Goal: Information Seeking & Learning: Learn about a topic

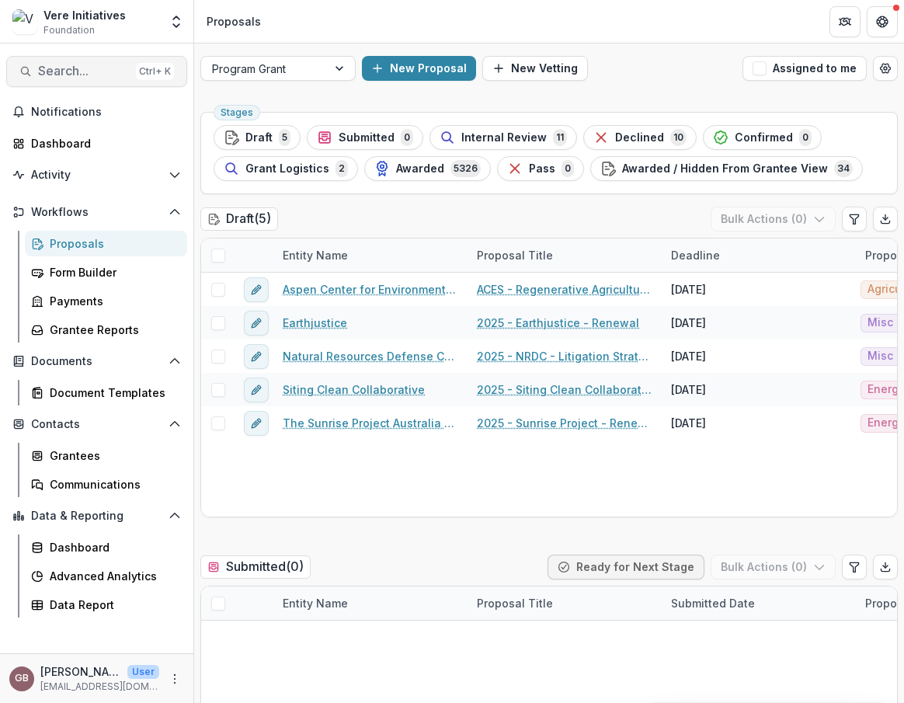
click at [77, 72] on span "Search..." at bounding box center [84, 71] width 92 height 15
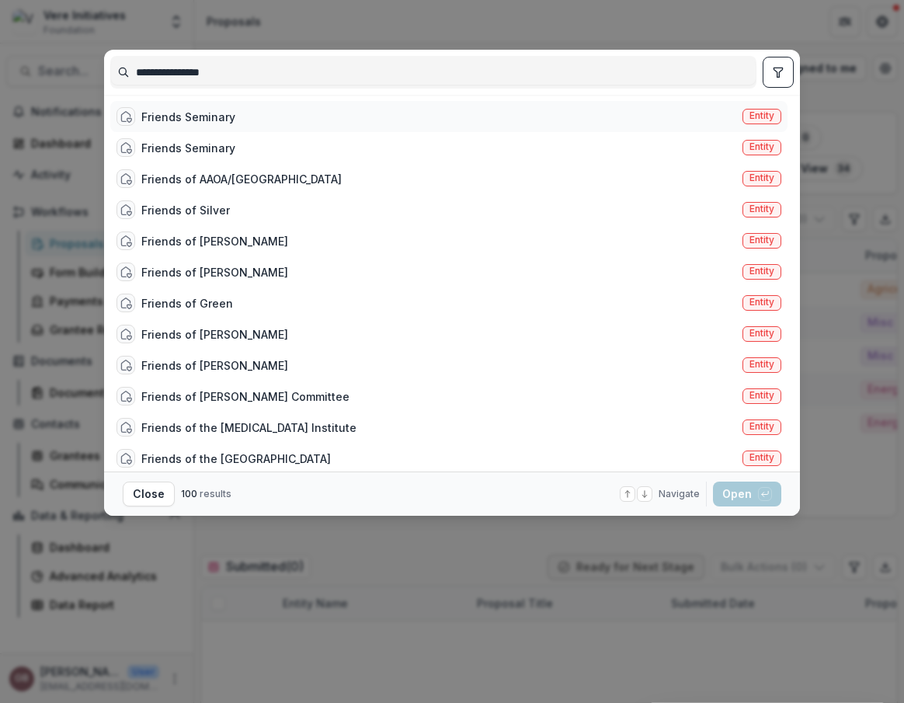
type input "**********"
click at [193, 116] on div "Friends Seminary" at bounding box center [188, 117] width 94 height 16
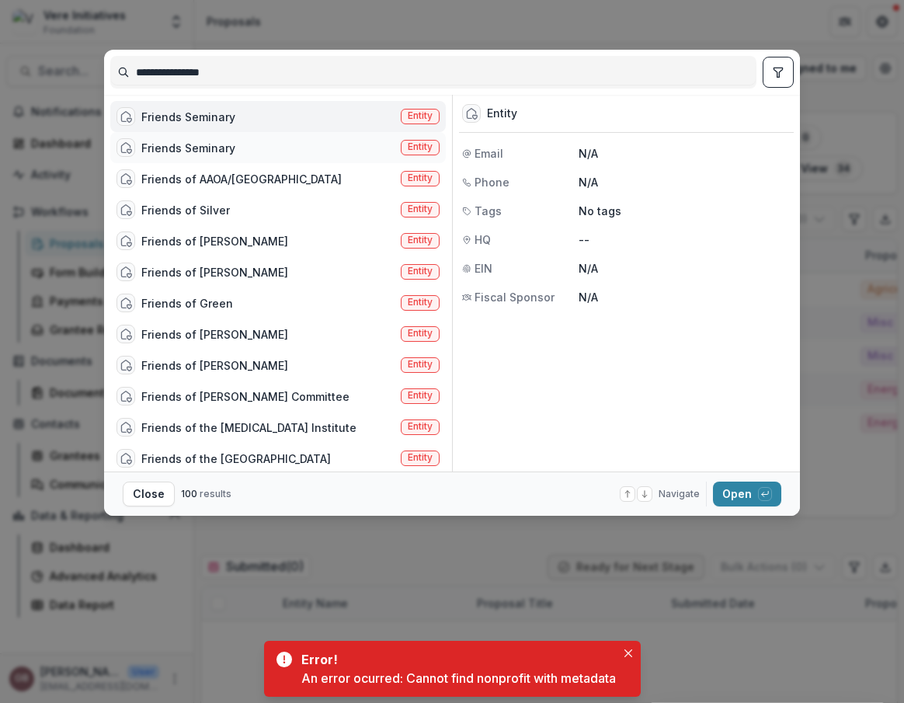
click at [194, 147] on div "Friends Seminary" at bounding box center [188, 148] width 94 height 16
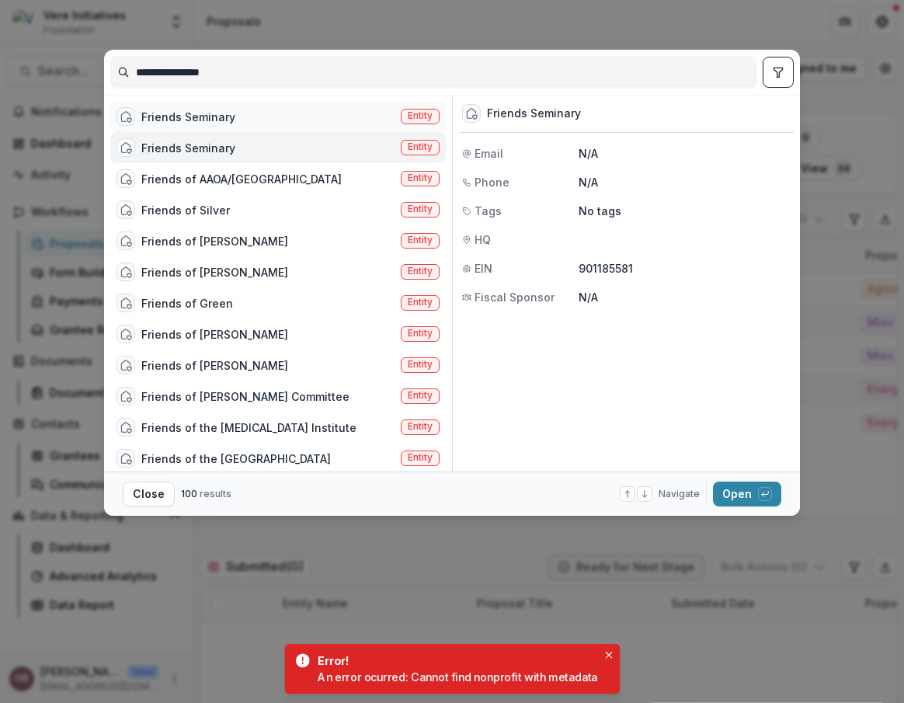
click at [224, 120] on div "Friends Seminary" at bounding box center [188, 117] width 94 height 16
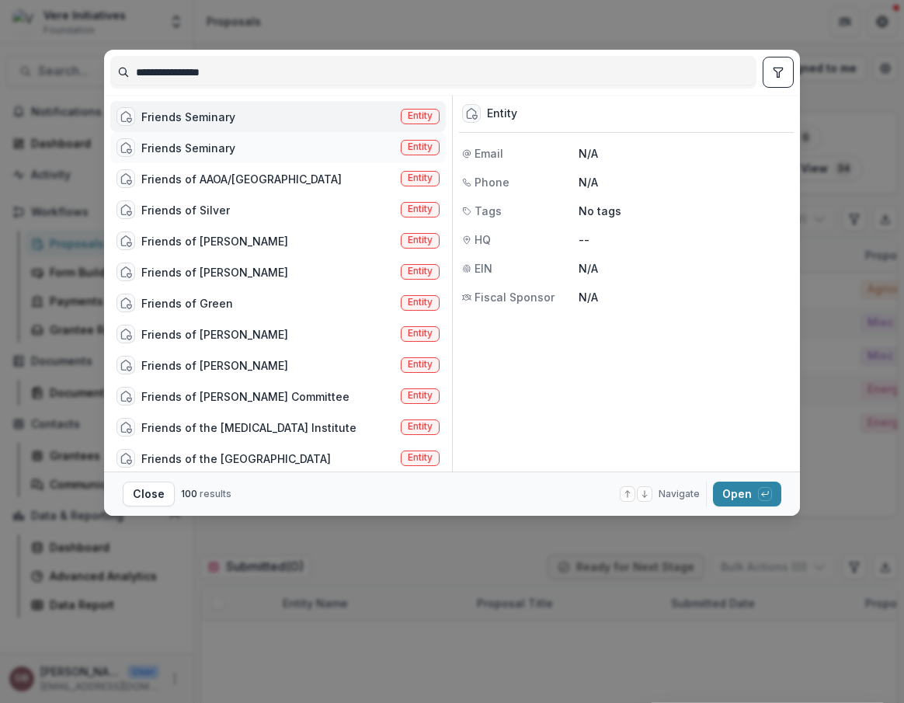
click at [220, 148] on div "Friends Seminary" at bounding box center [188, 148] width 94 height 16
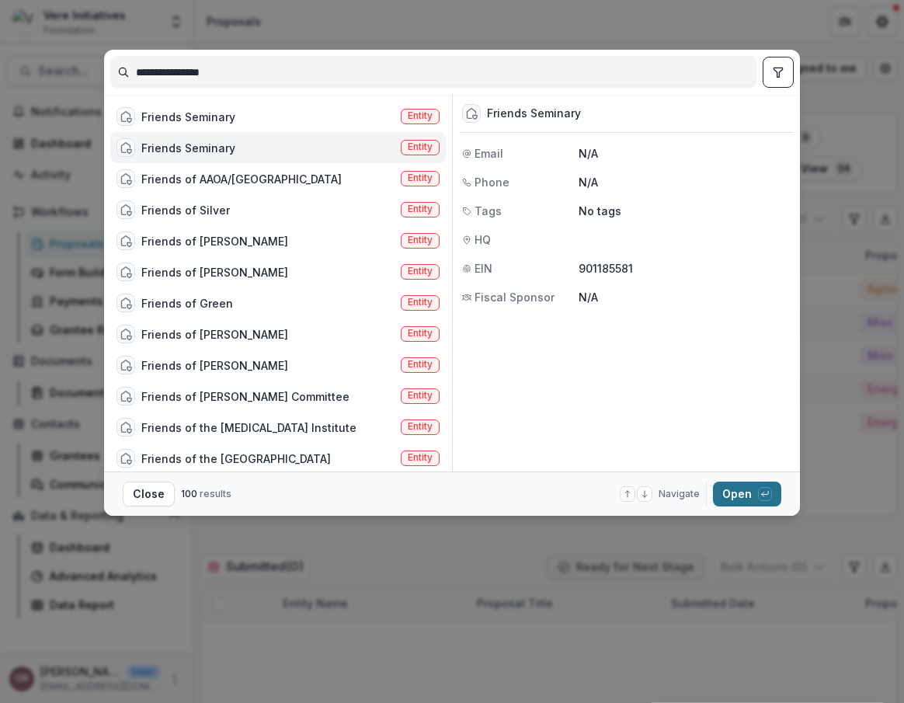
click at [725, 494] on button "Open with enter key" at bounding box center [747, 493] width 68 height 25
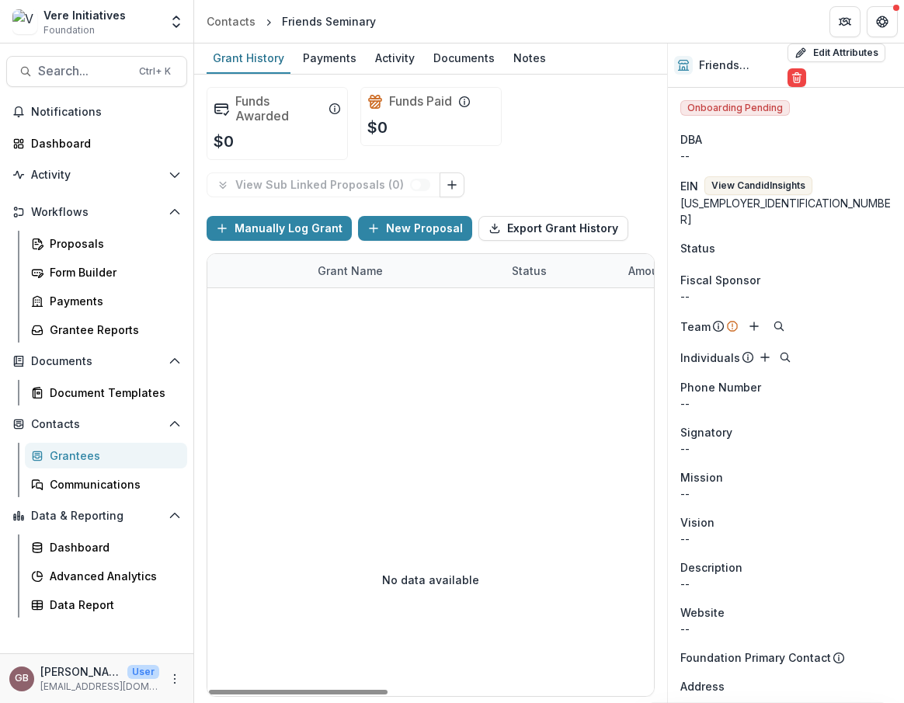
click at [773, 174] on div "Onboarding Pending DBA -- EIN View Candid Insights [US_EMPLOYER_IDENTIFICATION_…" at bounding box center [786, 620] width 236 height 1065
click at [773, 187] on button "View Candid Insights" at bounding box center [758, 185] width 108 height 19
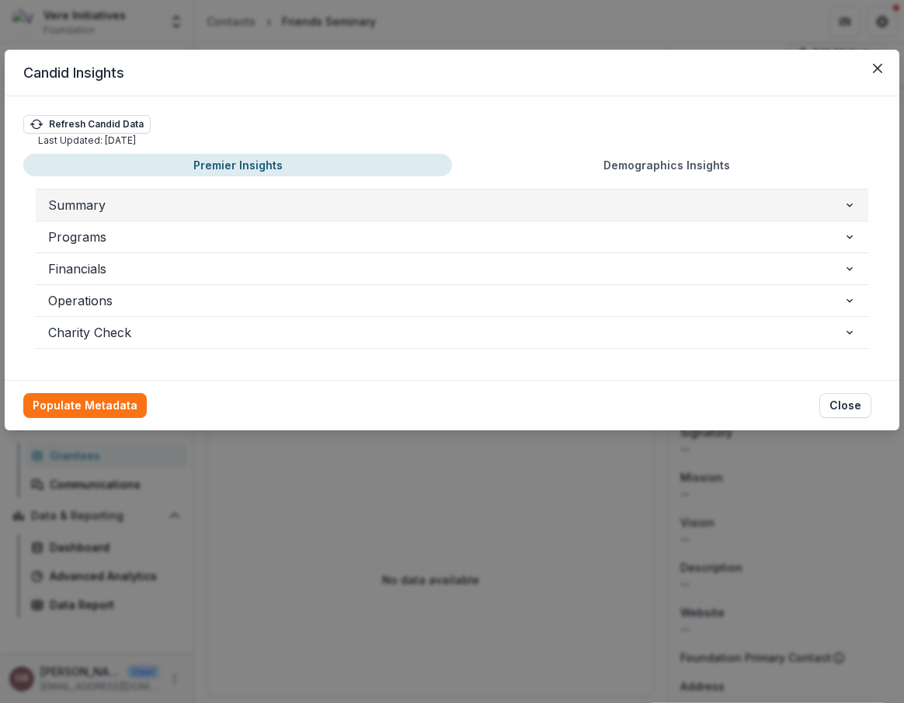
click at [222, 209] on span "Summary" at bounding box center [445, 205] width 795 height 19
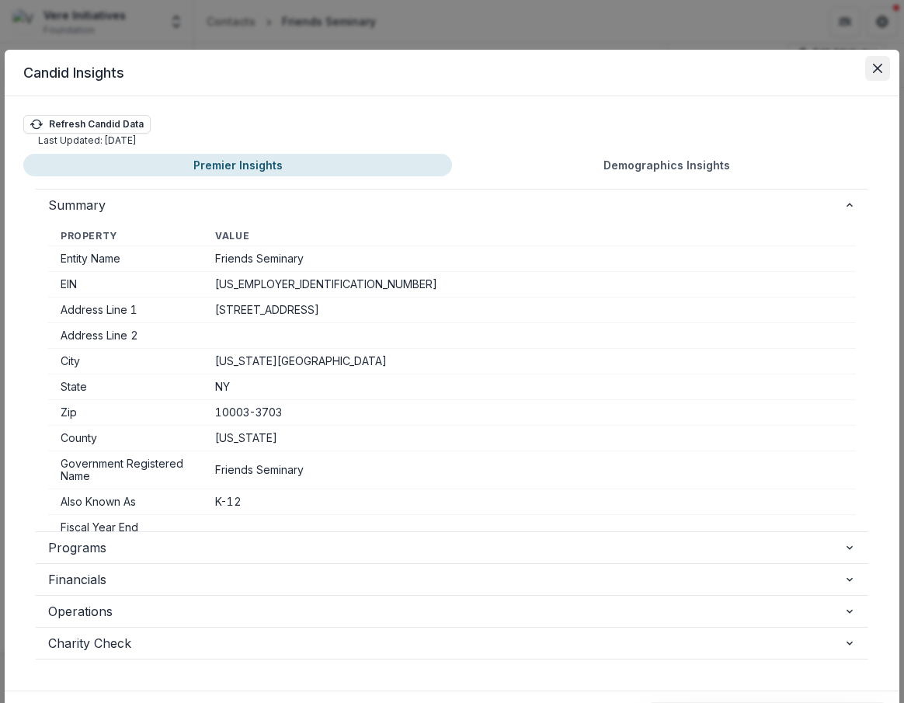
click at [773, 71] on icon "Close" at bounding box center [877, 68] width 9 height 9
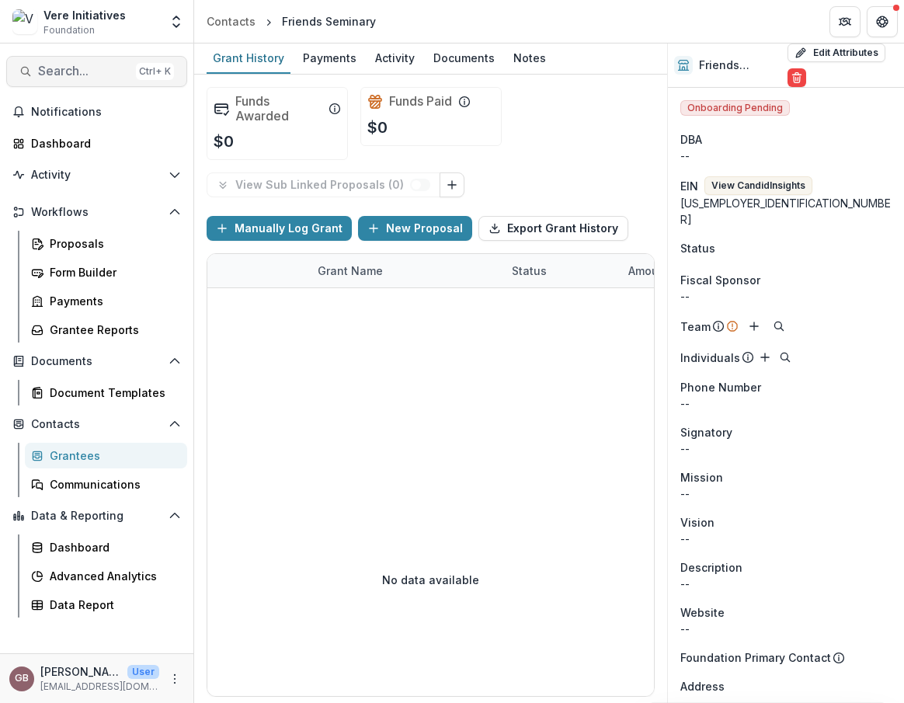
click at [92, 63] on button "Search... Ctrl + K" at bounding box center [96, 71] width 181 height 31
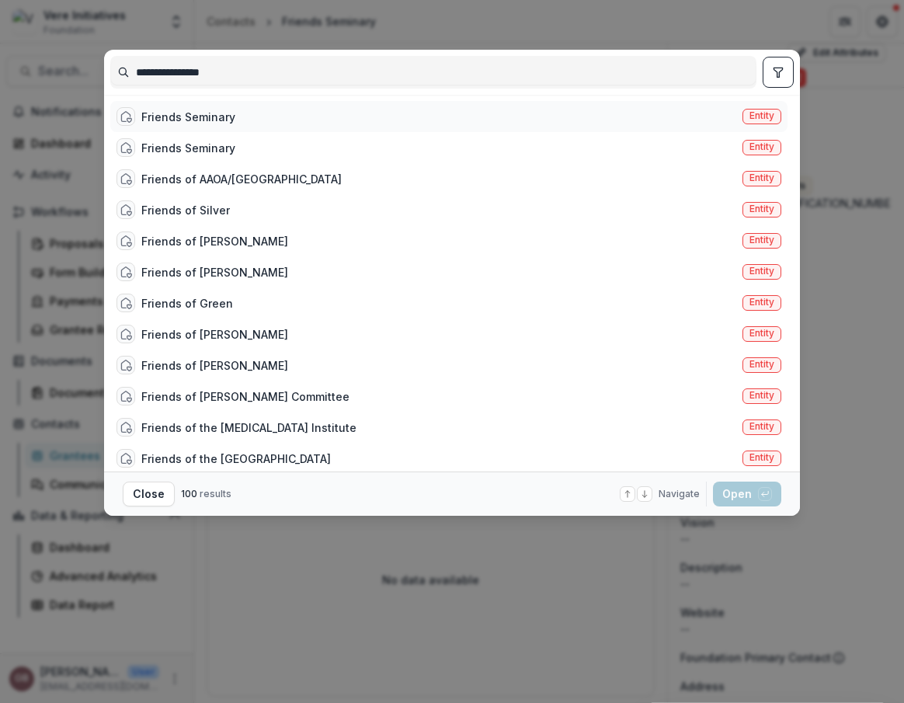
type input "**********"
click at [185, 109] on div "Friends Seminary" at bounding box center [188, 117] width 94 height 16
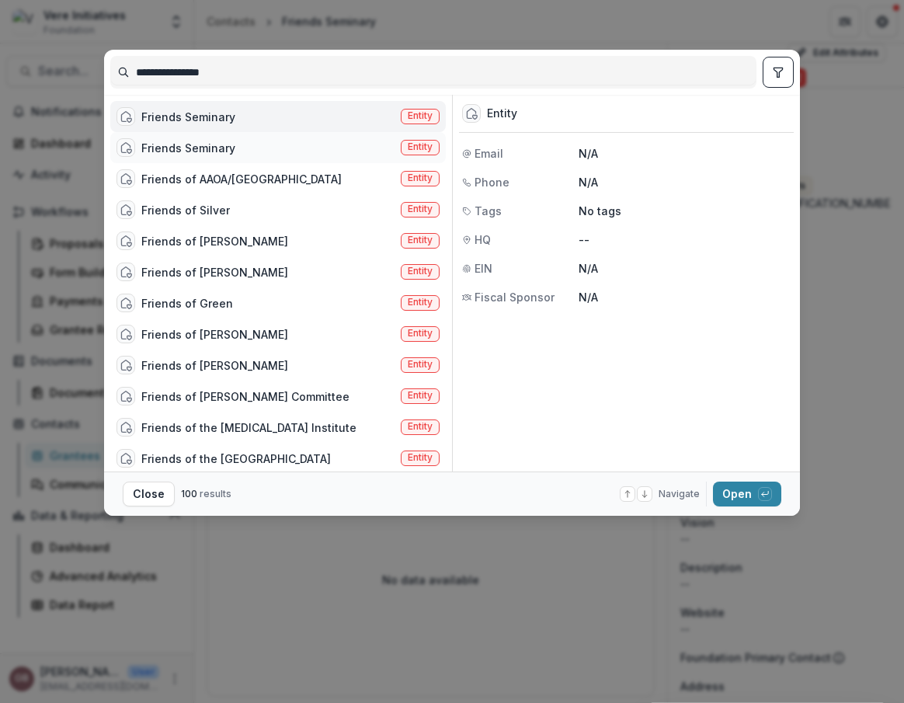
click at [198, 148] on div "Friends Seminary" at bounding box center [188, 148] width 94 height 16
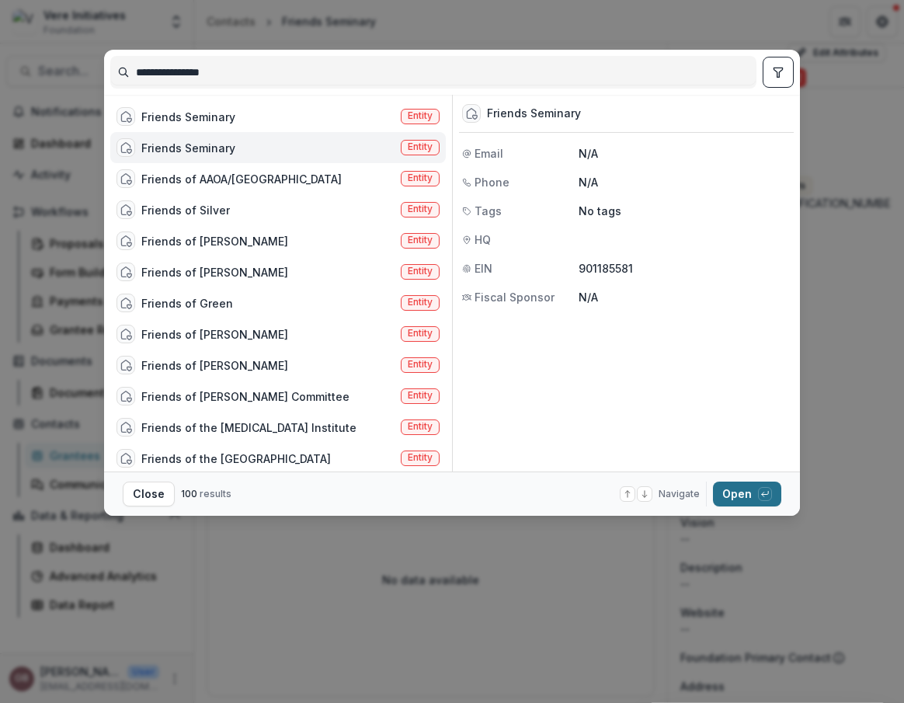
click at [756, 492] on button "Open with enter key" at bounding box center [747, 493] width 68 height 25
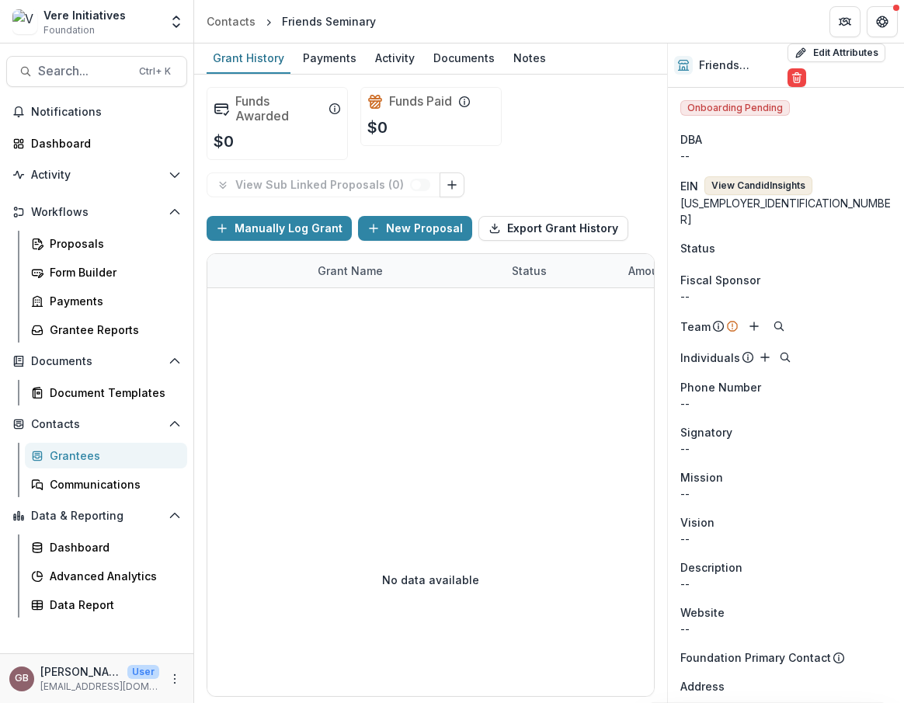
click at [724, 186] on button "View Candid Insights" at bounding box center [758, 185] width 108 height 19
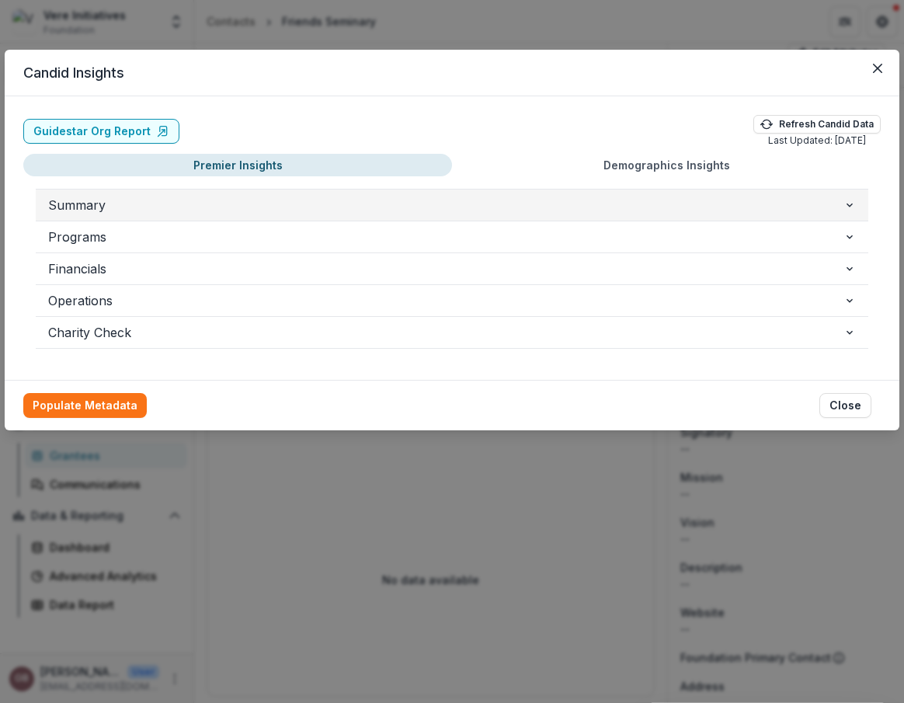
click at [63, 204] on span "Summary" at bounding box center [445, 205] width 795 height 19
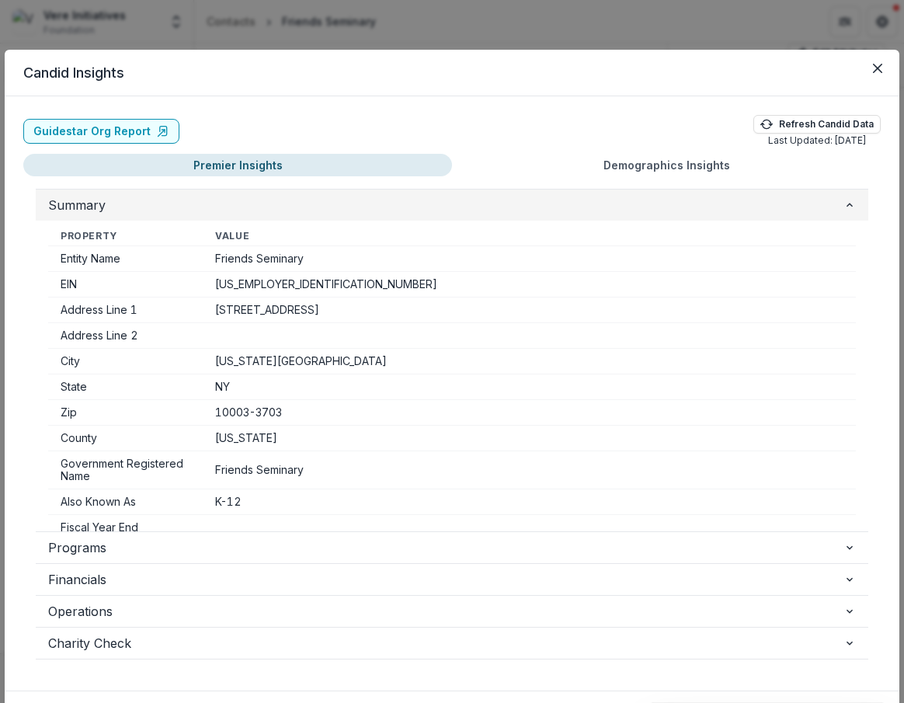
click at [713, 214] on span "Summary" at bounding box center [445, 205] width 795 height 19
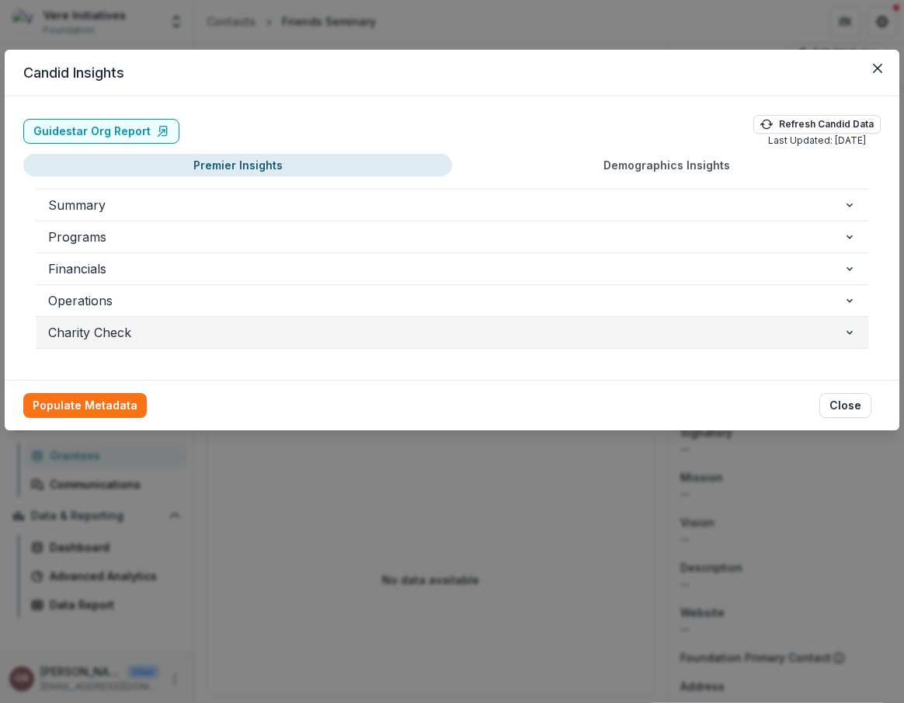
click at [163, 339] on span "Charity Check" at bounding box center [445, 332] width 795 height 19
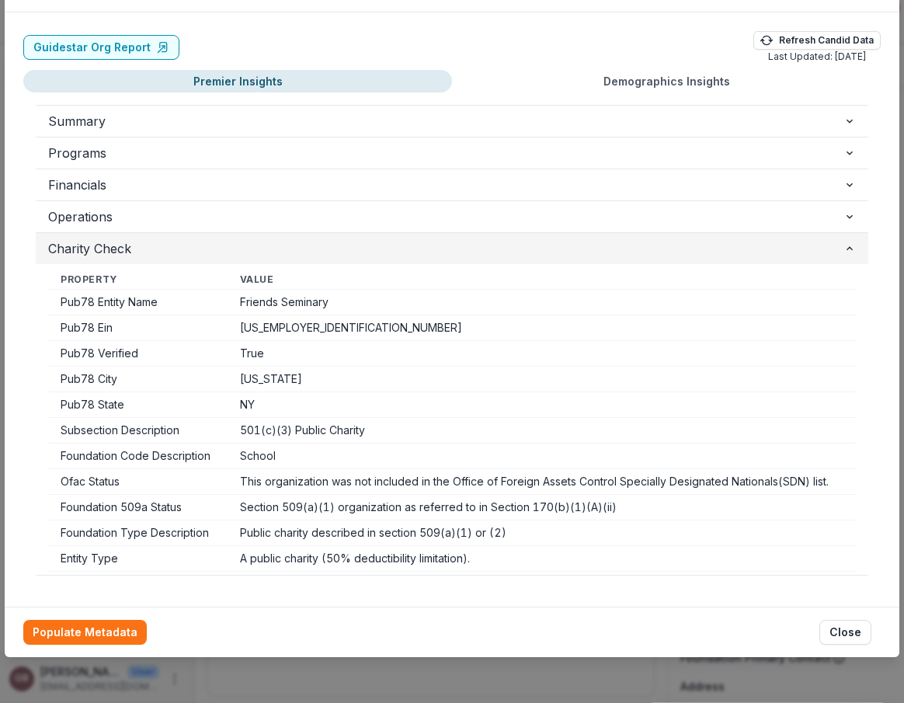
scroll to position [88, 0]
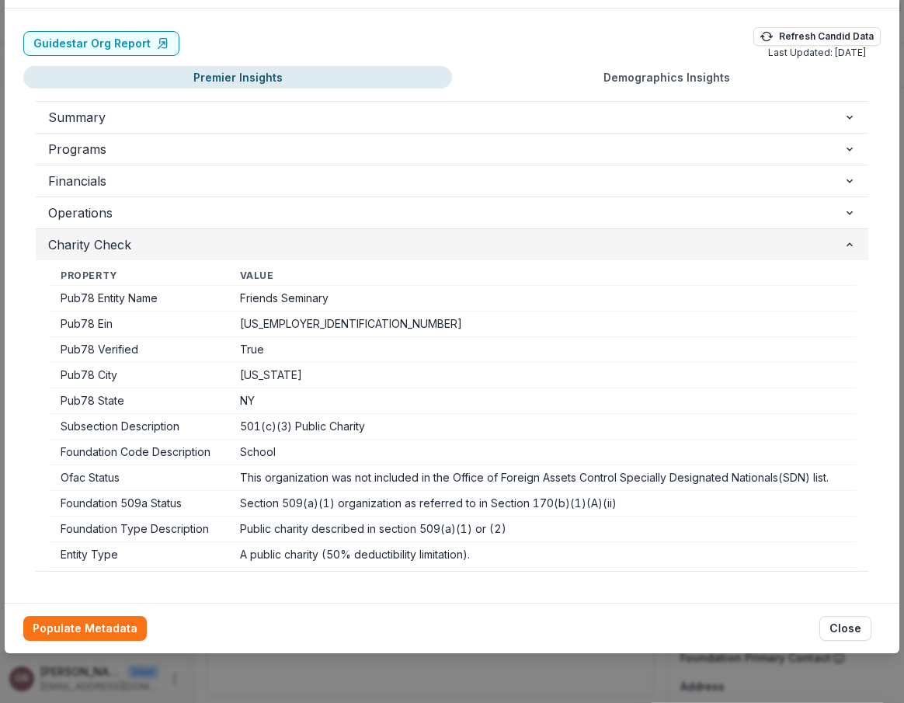
click at [172, 245] on span "Charity Check" at bounding box center [445, 244] width 795 height 19
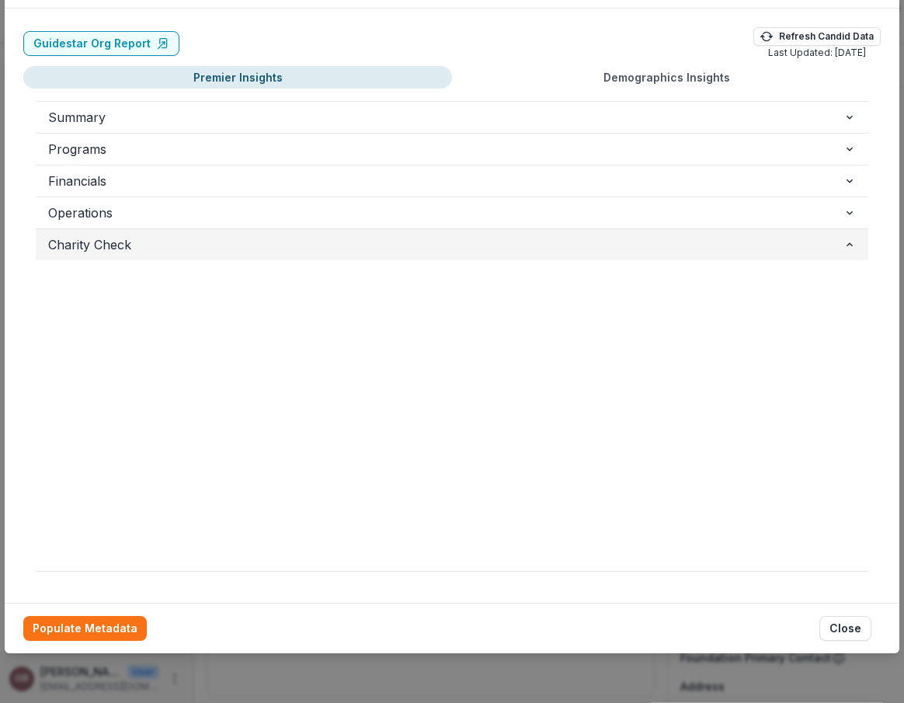
scroll to position [0, 0]
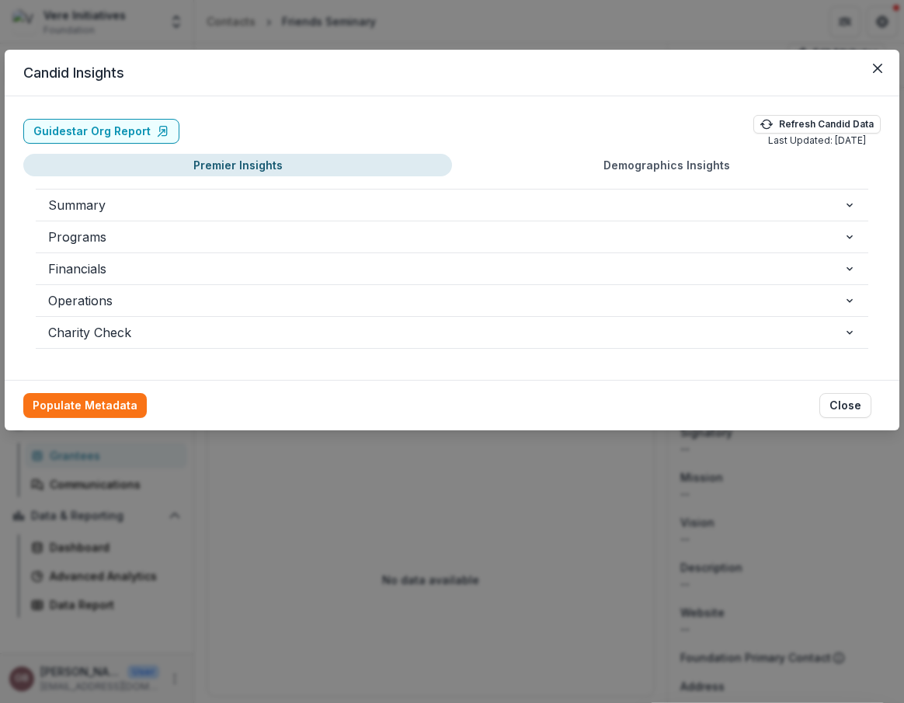
click at [773, 68] on button "Close" at bounding box center [877, 68] width 25 height 25
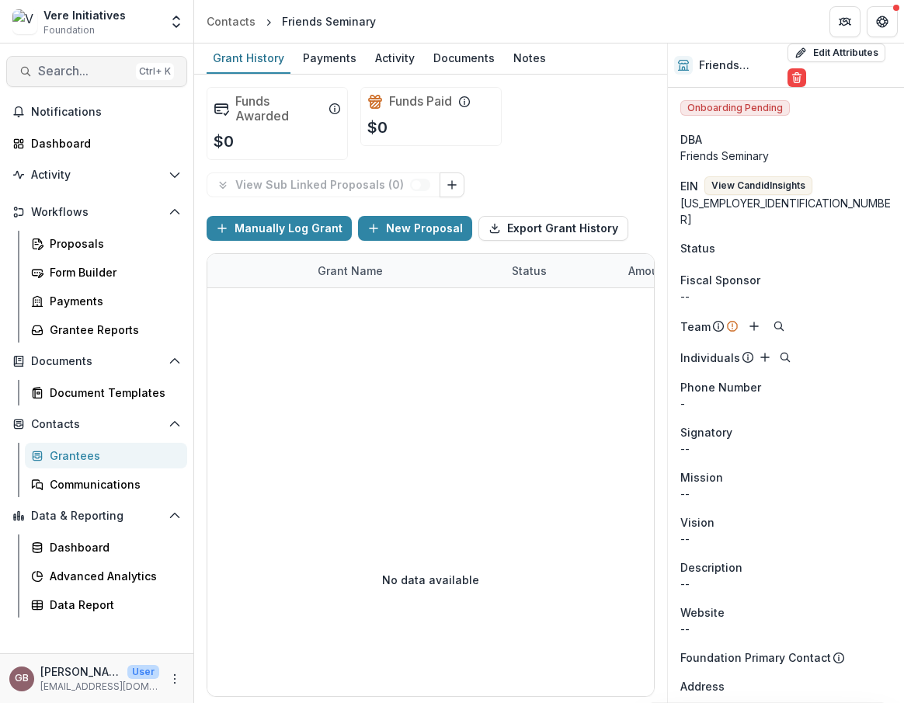
click at [82, 74] on span "Search..." at bounding box center [84, 71] width 92 height 15
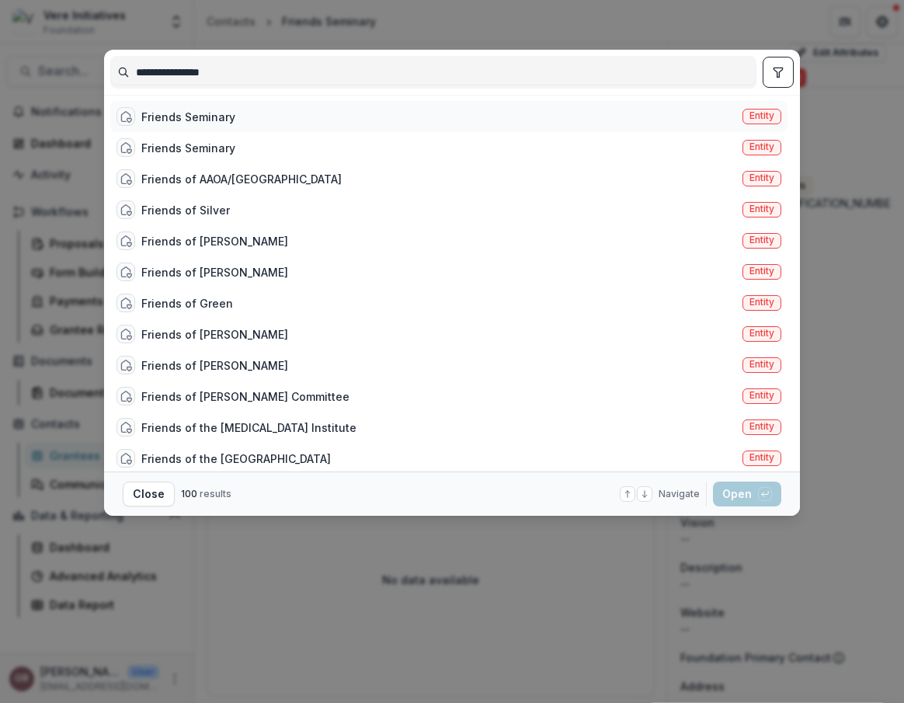
type input "**********"
click at [271, 119] on div "Friends Seminary Entity" at bounding box center [448, 116] width 677 height 31
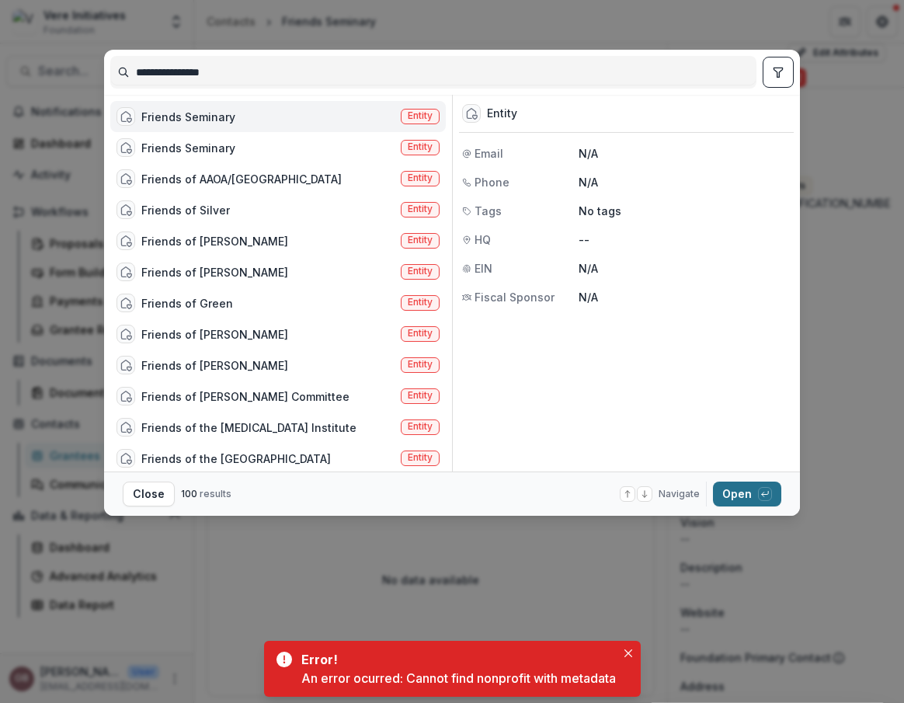
click at [737, 492] on button "Open with enter key" at bounding box center [747, 493] width 68 height 25
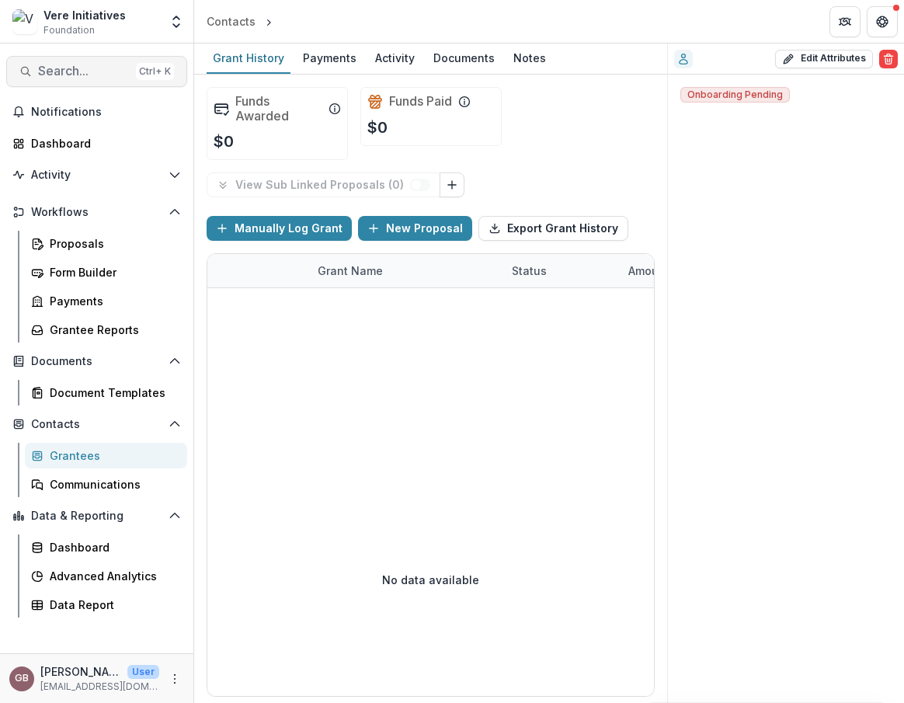
click at [67, 68] on span "Search..." at bounding box center [84, 71] width 92 height 15
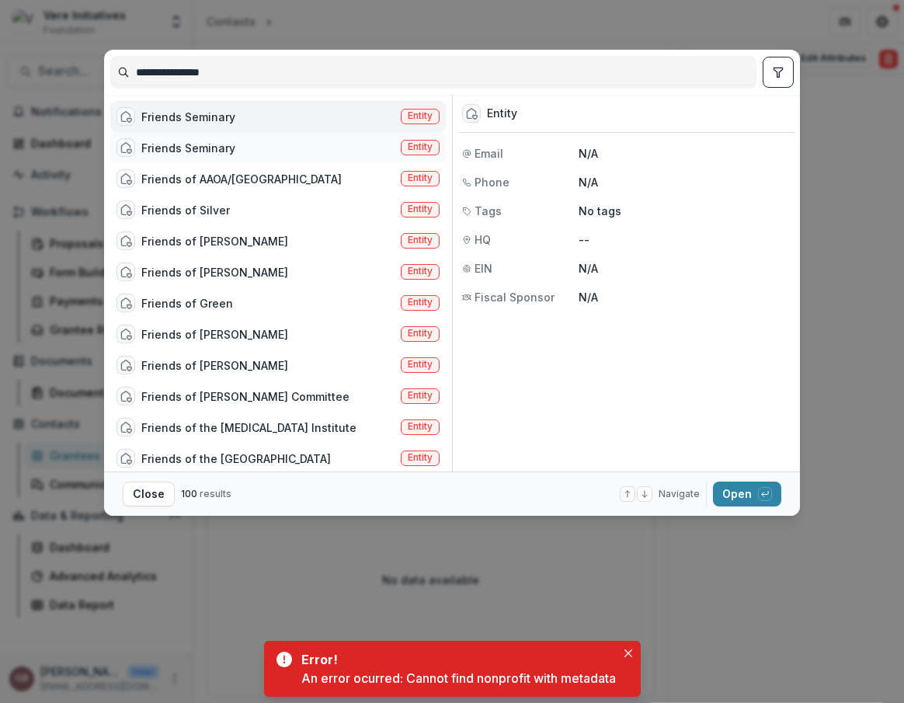
click at [182, 147] on div "Friends Seminary" at bounding box center [188, 148] width 94 height 16
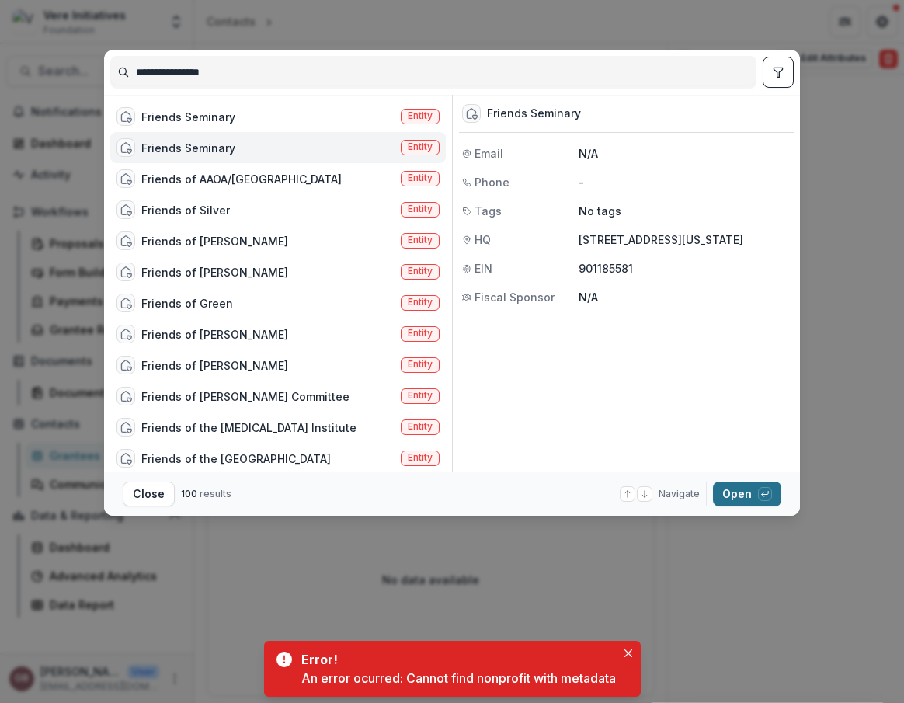
click at [746, 495] on button "Open with enter key" at bounding box center [747, 493] width 68 height 25
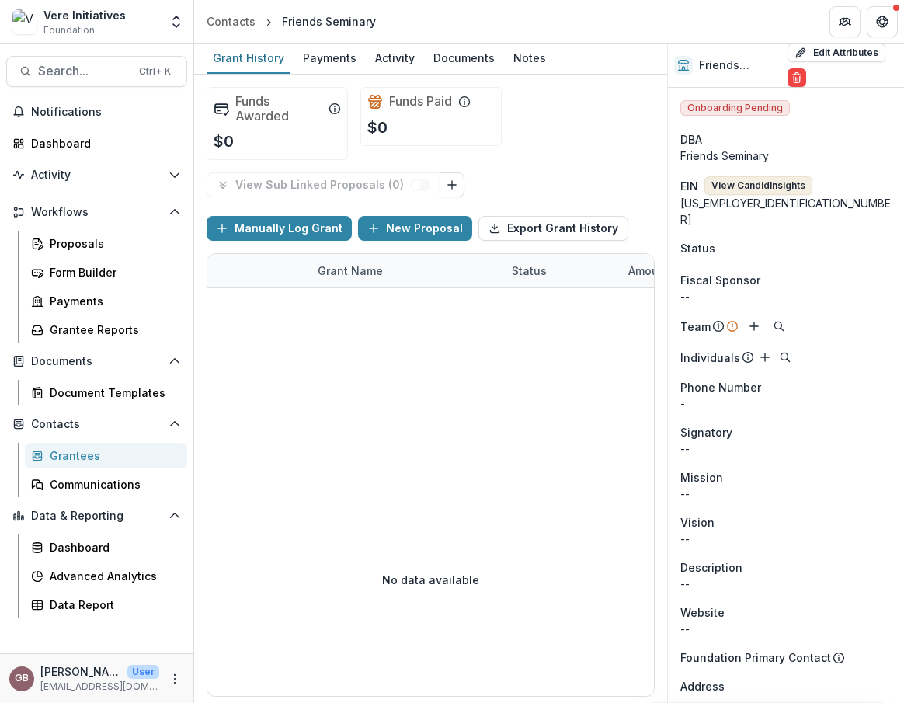
click at [731, 182] on button "View Candid Insights" at bounding box center [758, 185] width 108 height 19
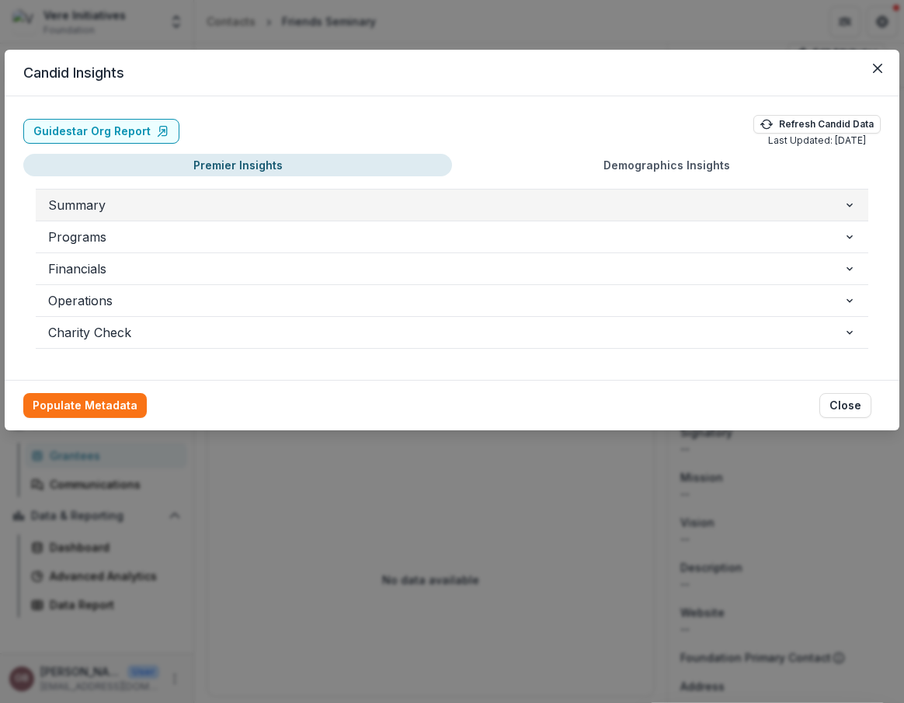
click at [419, 201] on span "Summary" at bounding box center [445, 205] width 795 height 19
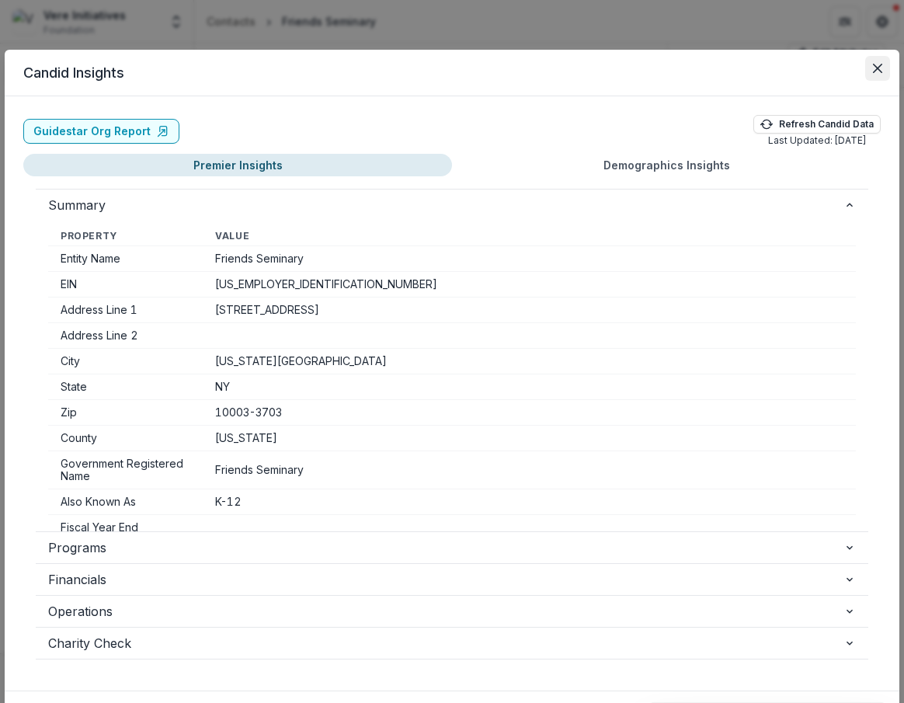
click at [874, 71] on icon "Close" at bounding box center [877, 68] width 9 height 9
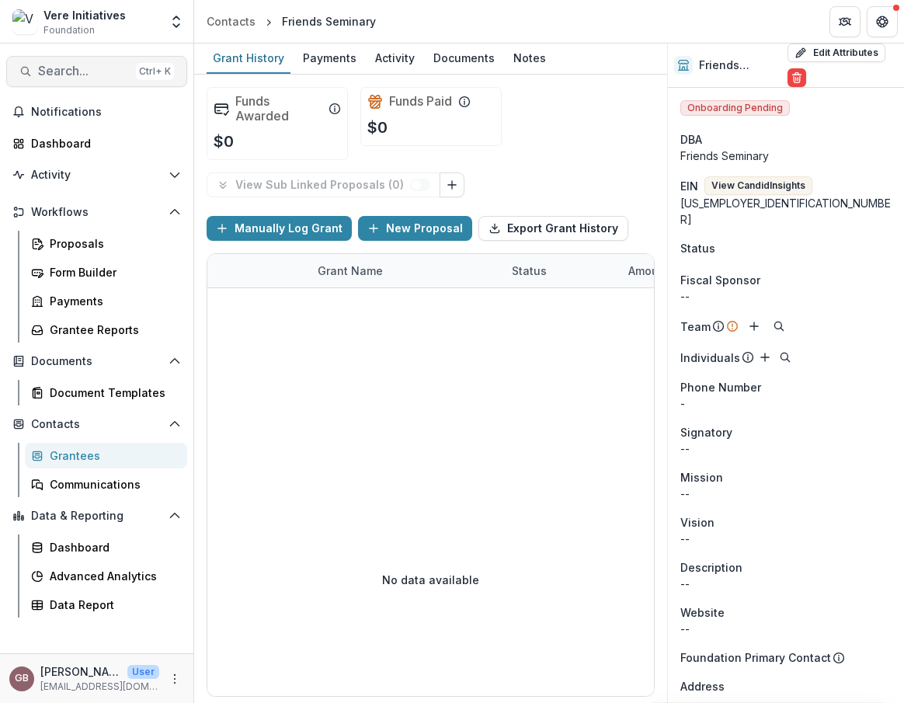
click at [57, 74] on span "Search..." at bounding box center [84, 71] width 92 height 15
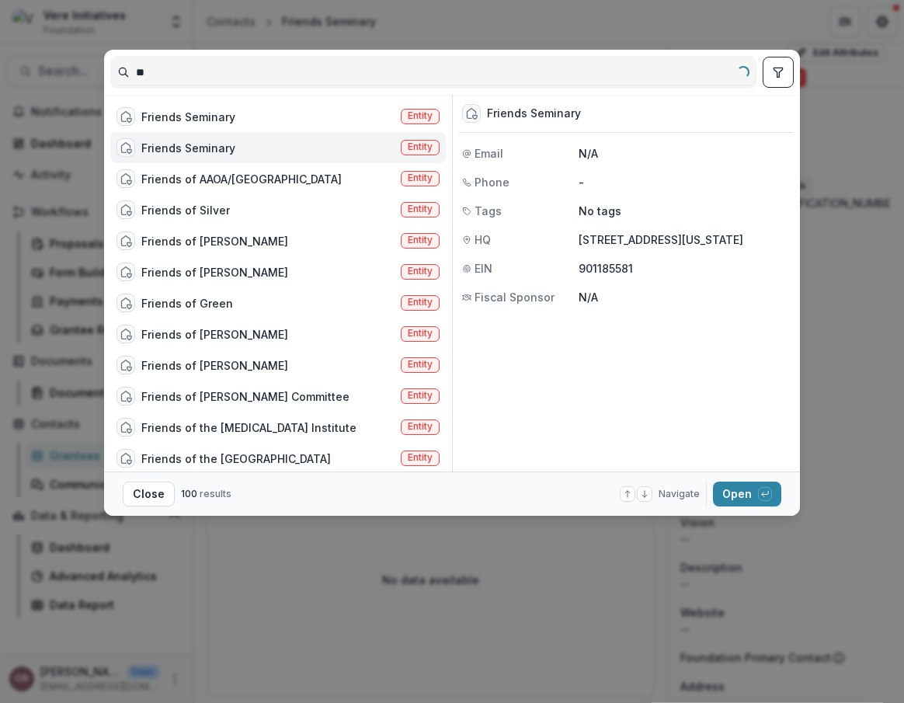
type input "*"
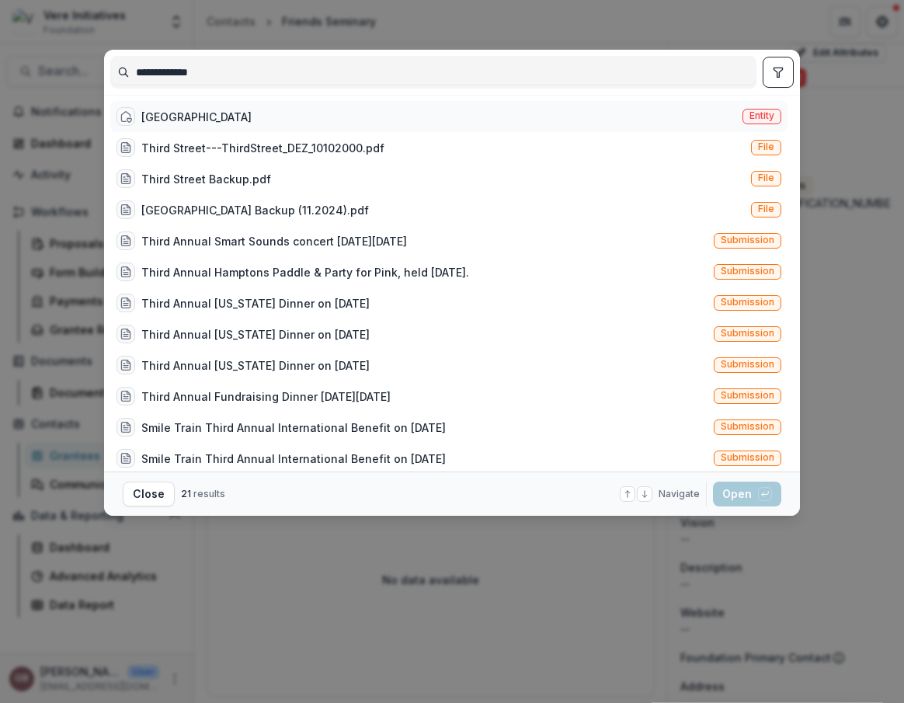
type input "**********"
click at [200, 117] on div "Third Street Music School Settlement" at bounding box center [196, 117] width 110 height 16
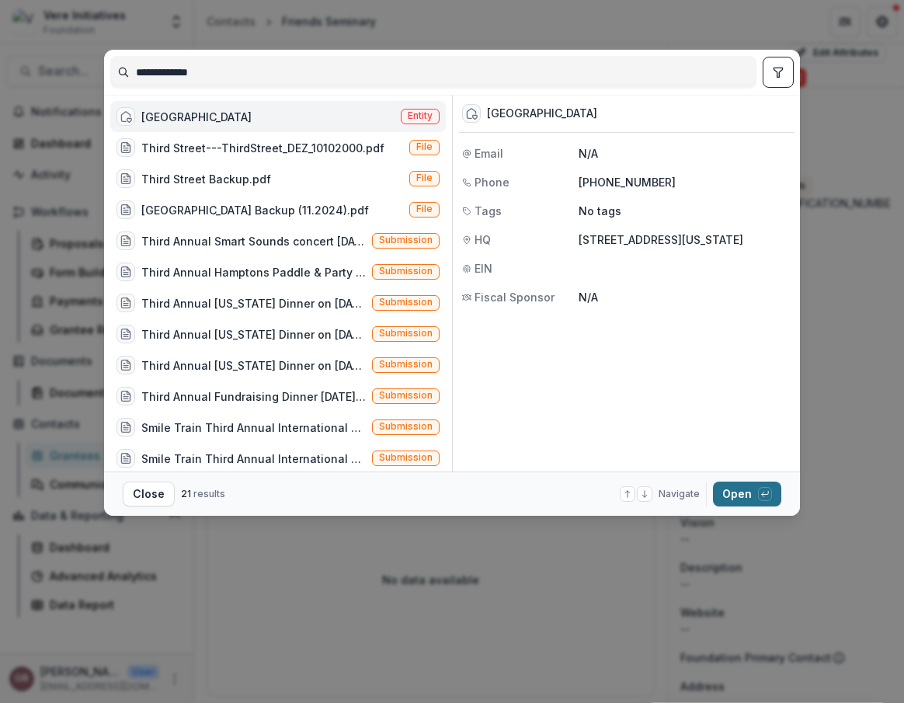
click at [737, 492] on button "Open with enter key" at bounding box center [747, 493] width 68 height 25
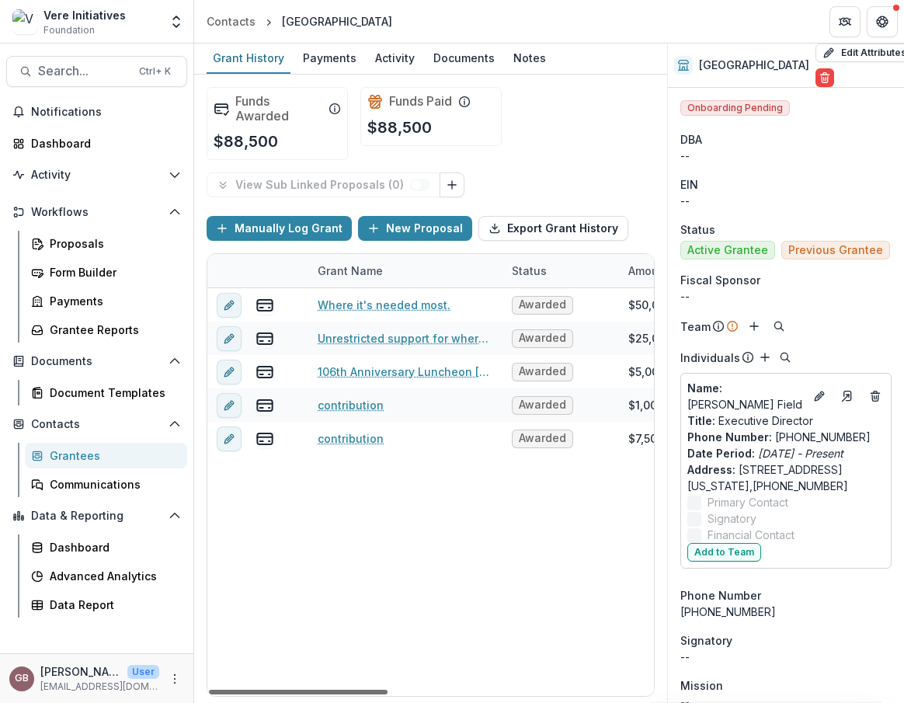
drag, startPoint x: 350, startPoint y: 693, endPoint x: 47, endPoint y: 603, distance: 316.5
click at [209, 690] on div at bounding box center [298, 692] width 179 height 5
click at [80, 75] on span "Search..." at bounding box center [84, 71] width 92 height 15
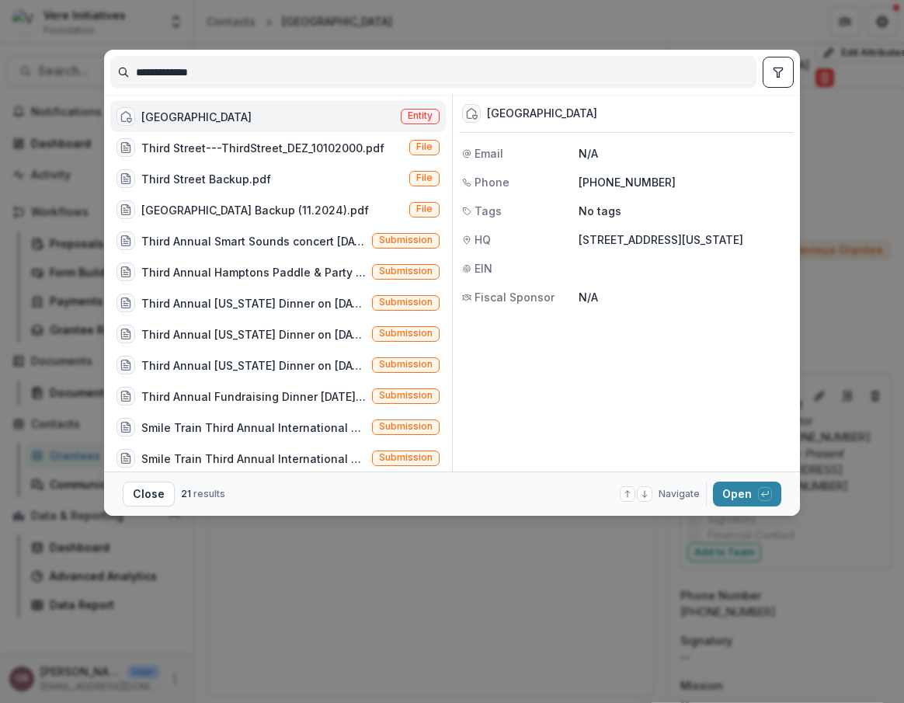
drag, startPoint x: 214, startPoint y: 74, endPoint x: 63, endPoint y: 72, distance: 151.4
click at [63, 72] on div "**********" at bounding box center [452, 351] width 904 height 703
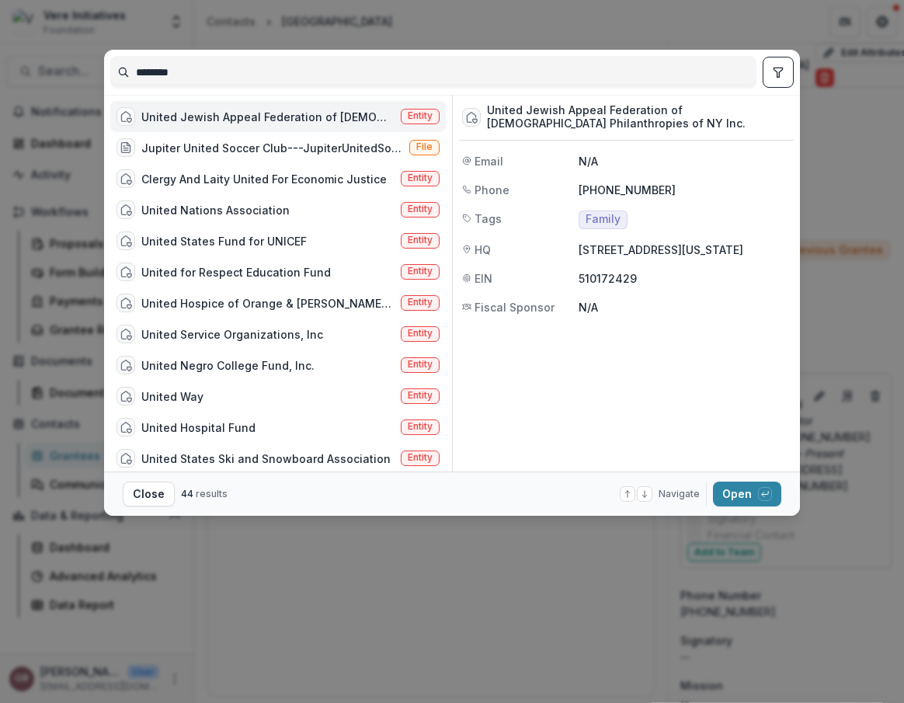
type input "********"
click at [276, 114] on div "United Jewish Appeal Federation of Jewish Philanthropies of NY Inc." at bounding box center [267, 117] width 253 height 16
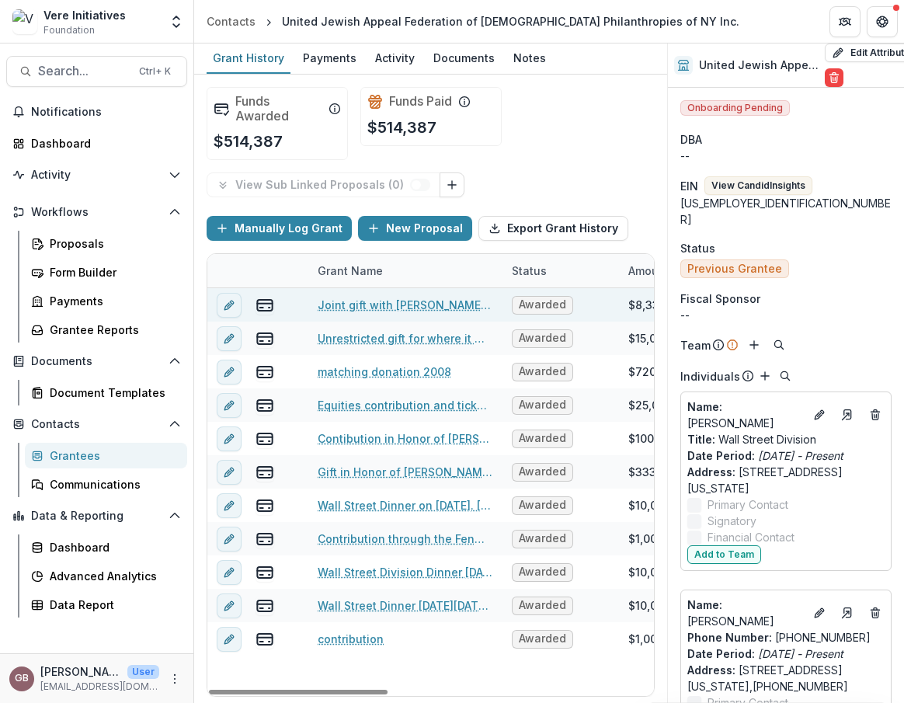
click at [424, 305] on link "Joint gift with Robert & Daniel in honor of Ivan Tack" at bounding box center [405, 305] width 175 height 16
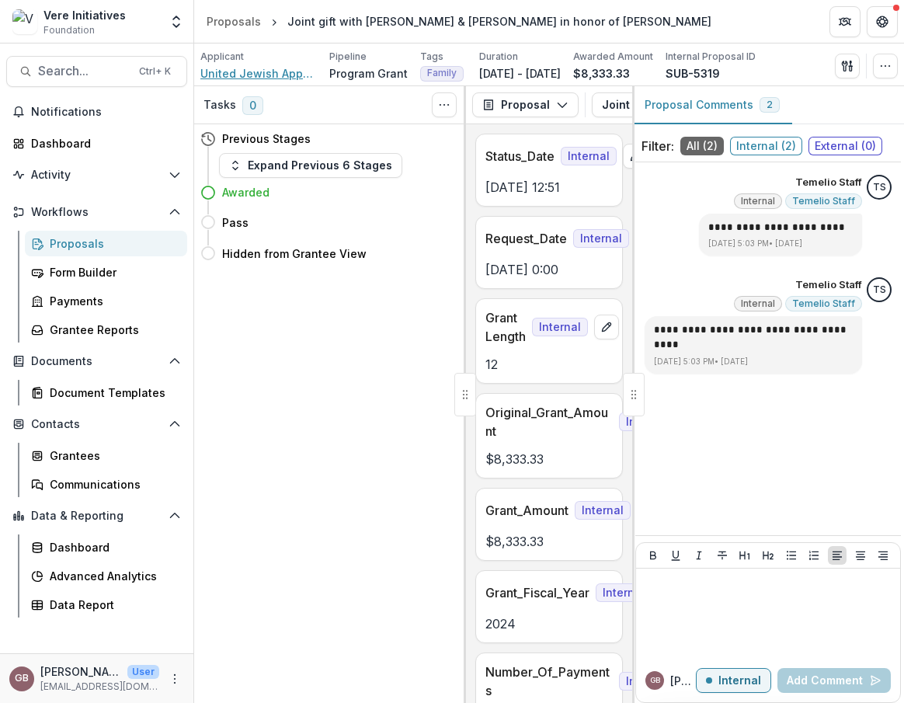
click at [300, 69] on span "United Jewish Appeal Federation of Jewish Philanthropies of NY Inc." at bounding box center [258, 73] width 116 height 16
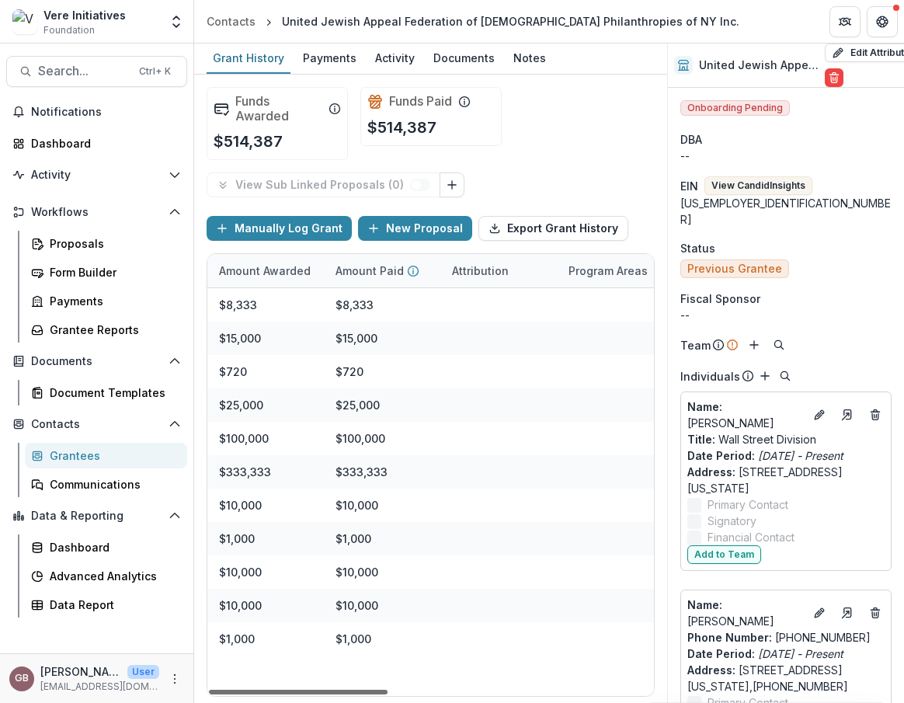
scroll to position [0, 397]
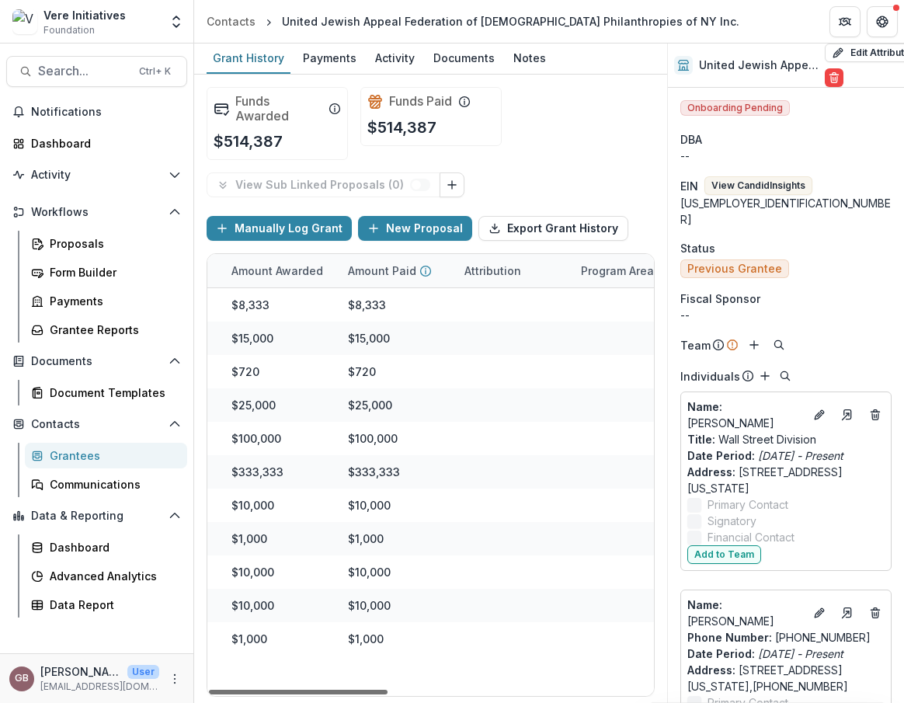
drag, startPoint x: 356, startPoint y: 690, endPoint x: 515, endPoint y: 683, distance: 158.6
click at [387, 690] on div at bounding box center [298, 692] width 179 height 5
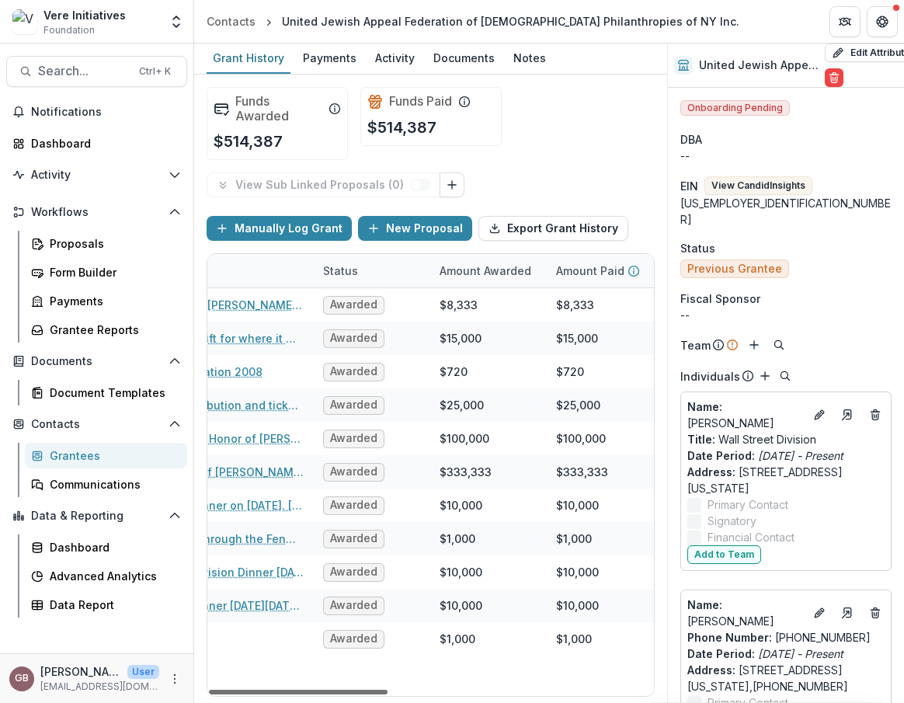
scroll to position [0, 0]
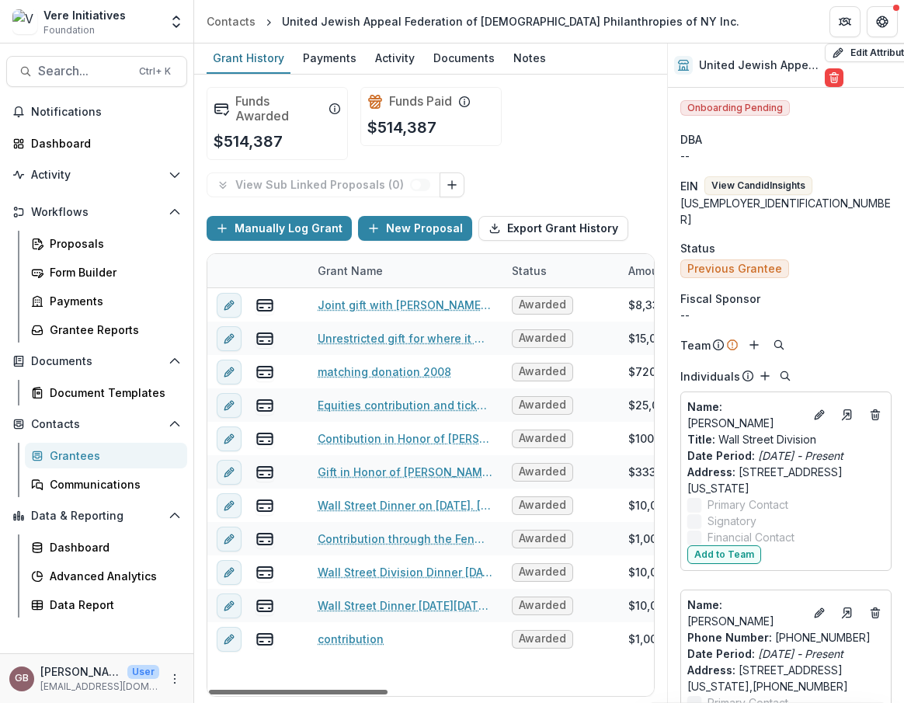
drag, startPoint x: 471, startPoint y: 690, endPoint x: 253, endPoint y: 676, distance: 217.8
click at [253, 690] on div at bounding box center [298, 692] width 179 height 5
